Goal: Task Accomplishment & Management: Manage account settings

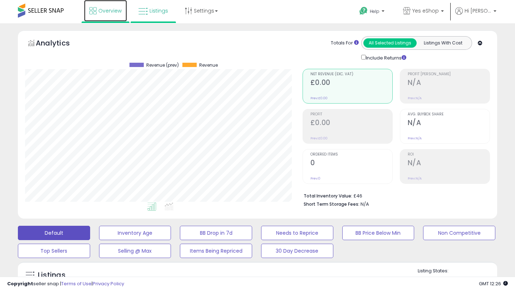
click at [93, 10] on icon at bounding box center [92, 10] width 7 height 7
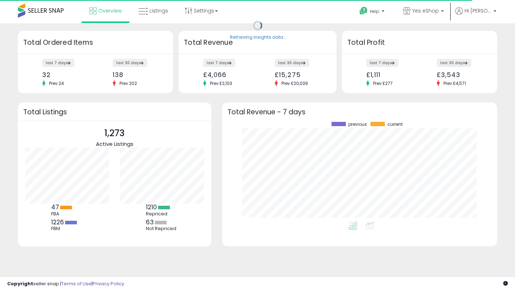
scroll to position [99, 261]
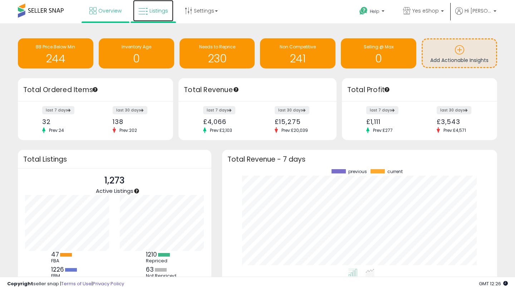
click at [156, 10] on span "Listings" at bounding box center [159, 10] width 19 height 7
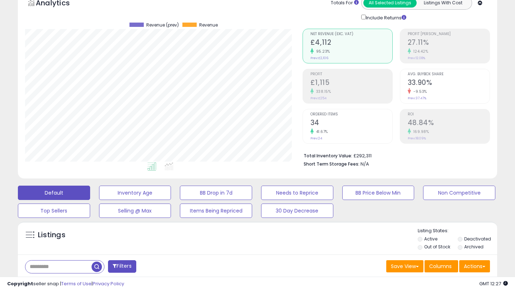
scroll to position [43, 0]
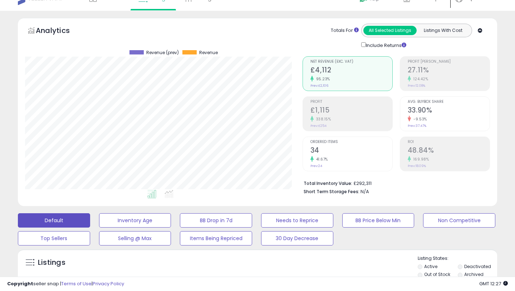
scroll to position [0, 0]
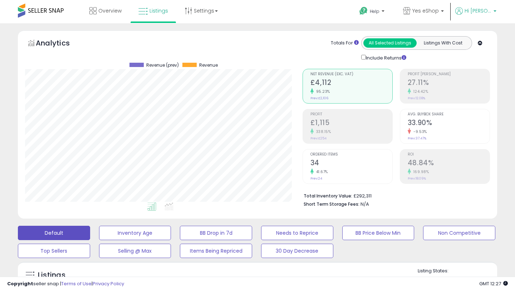
click at [495, 11] on b at bounding box center [495, 12] width 3 height 5
click at [484, 60] on li "Logout" at bounding box center [482, 58] width 26 height 18
click at [483, 56] on link "Logout" at bounding box center [482, 57] width 16 height 7
